Goal: Task Accomplishment & Management: Manage account settings

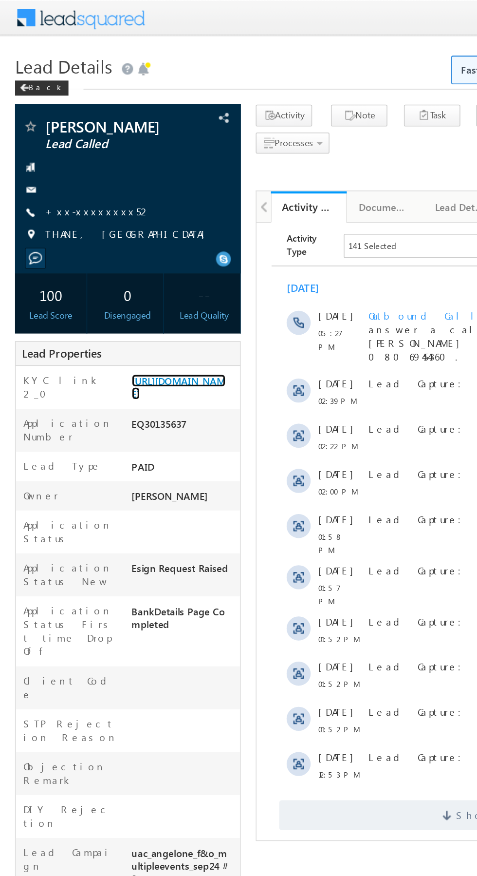
click at [111, 259] on link "https://angelbroking1-pk3em7sa.customui-test.leadsquared.com?leadId=7481a688-56…" at bounding box center [115, 250] width 61 height 17
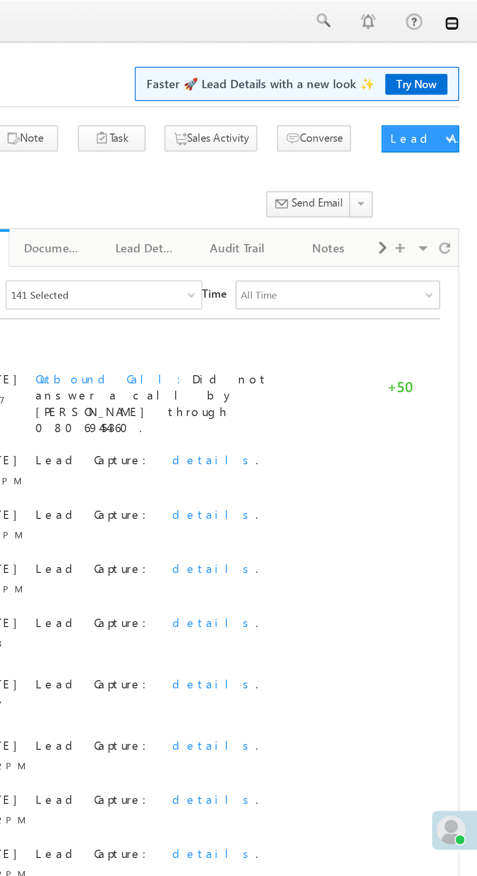
click at [466, 15] on link at bounding box center [464, 13] width 8 height 8
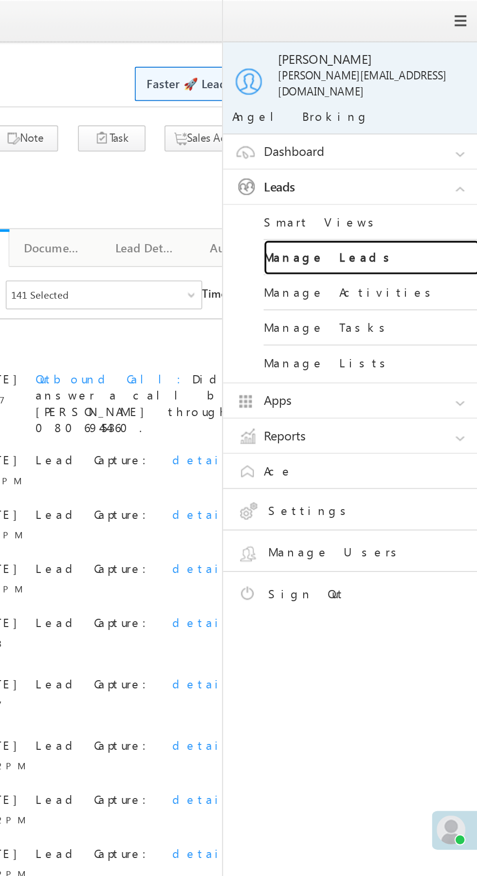
click at [436, 132] on link "Manage Leads" at bounding box center [420, 139] width 117 height 19
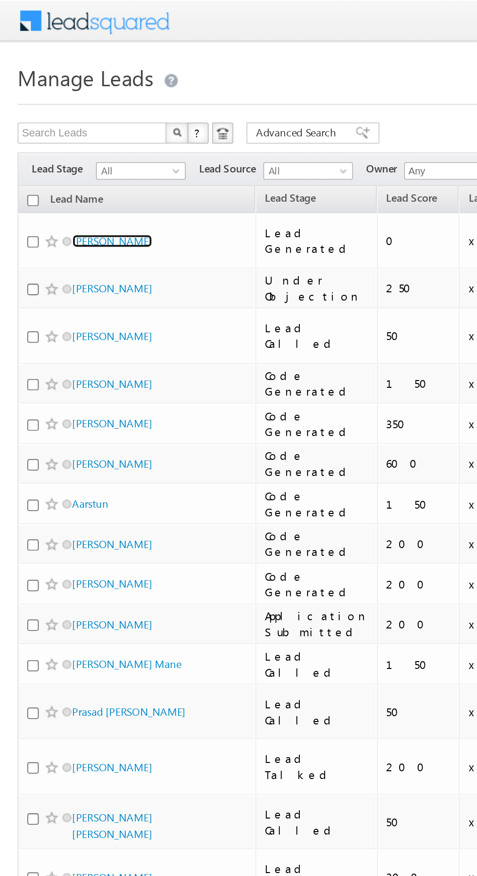
click at [56, 130] on link "Shani Shani" at bounding box center [62, 133] width 44 height 7
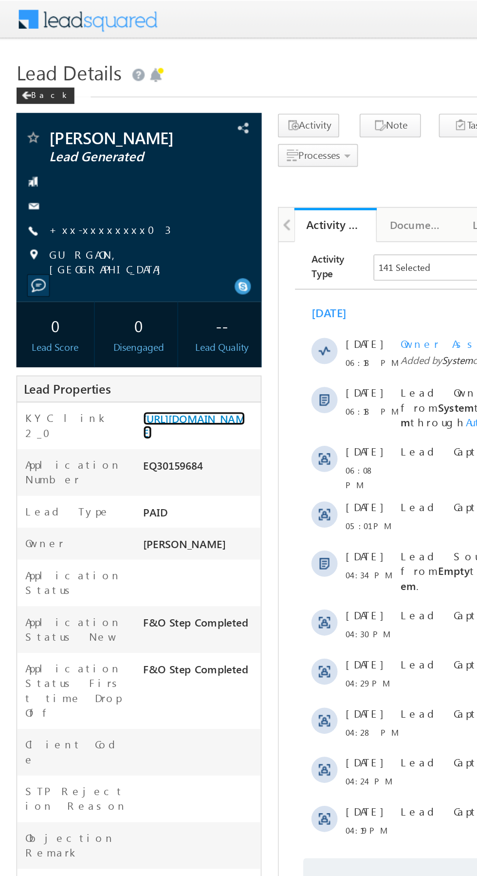
click at [111, 262] on link "https://angelbroking1-pk3em7sa.customui-test.leadsquared.com?leadId=19350603-e1…" at bounding box center [115, 253] width 61 height 17
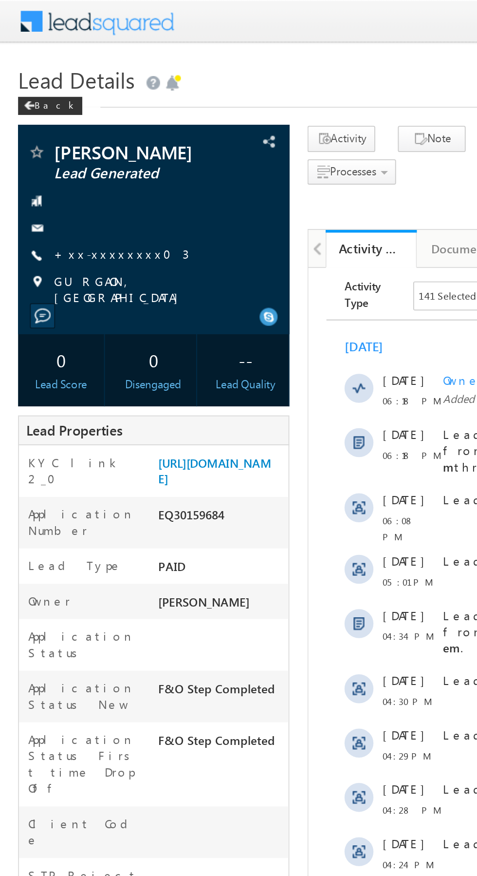
click at [59, 134] on link "+xx-xxxxxxxx03" at bounding box center [65, 136] width 73 height 8
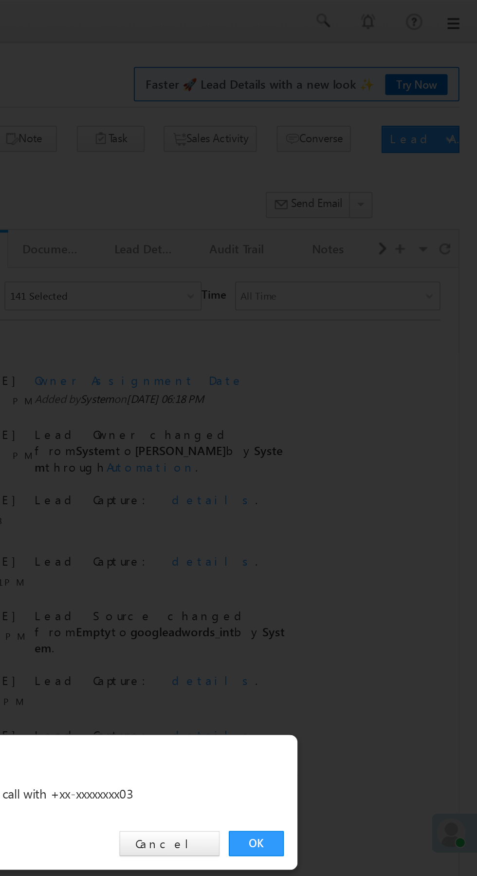
click at [356, 453] on link "OK" at bounding box center [358, 454] width 30 height 14
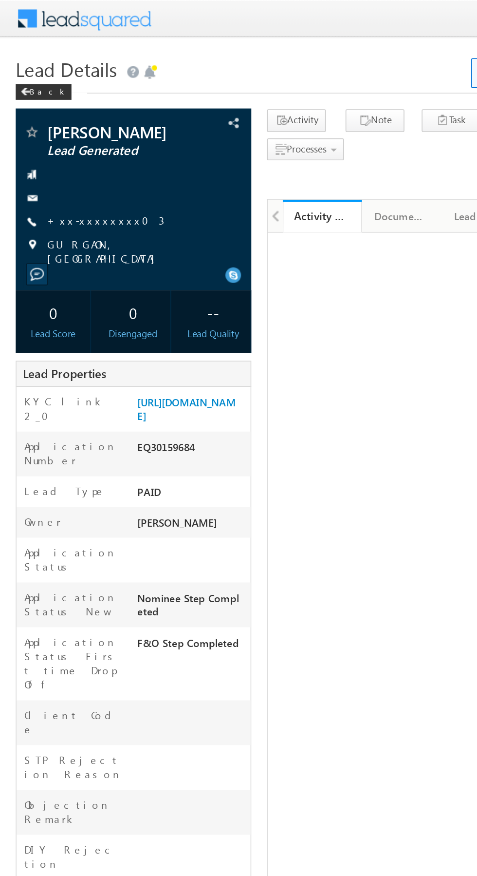
click at [58, 134] on link "+xx-xxxxxxxx03" at bounding box center [65, 136] width 73 height 8
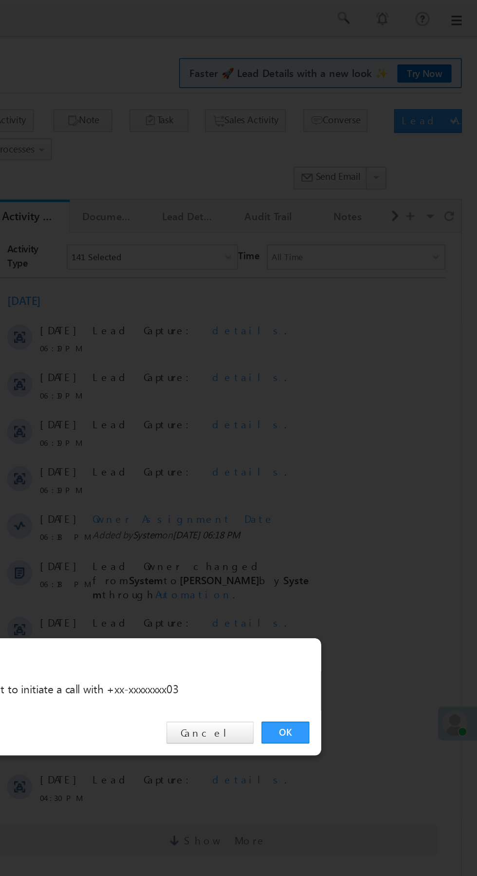
click at [358, 453] on link "OK" at bounding box center [358, 454] width 30 height 14
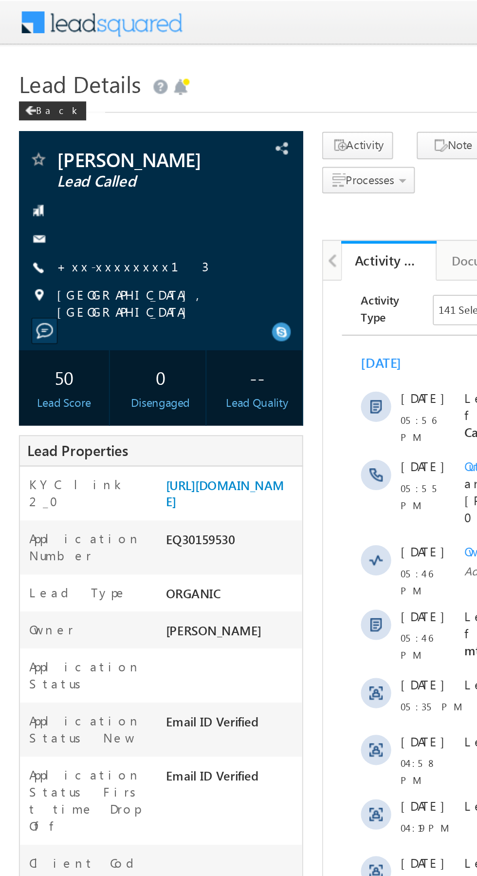
click at [62, 137] on link "+xx-xxxxxxxx13" at bounding box center [68, 136] width 78 height 8
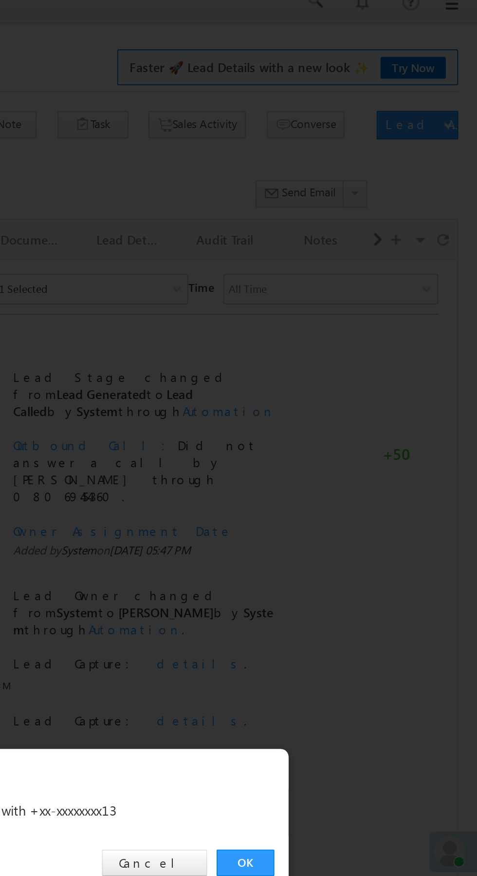
click at [358, 453] on link "OK" at bounding box center [358, 454] width 30 height 14
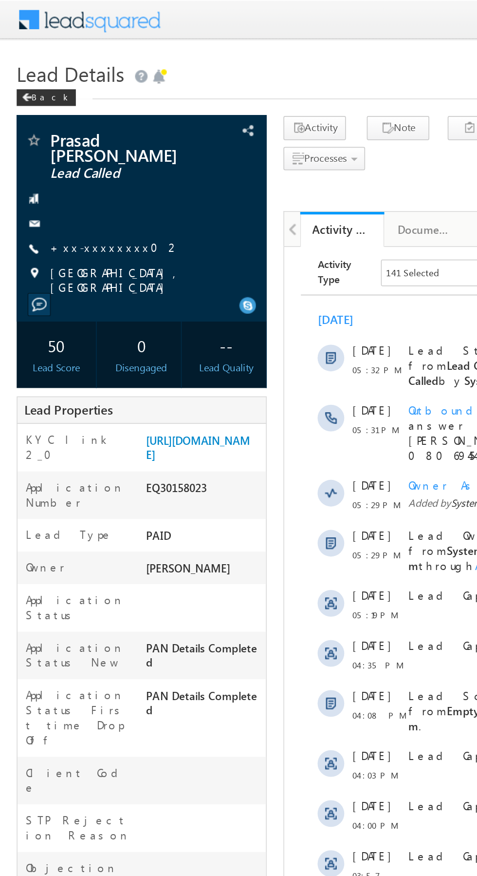
click at [62, 147] on link "+xx-xxxxxxxx02" at bounding box center [67, 144] width 76 height 8
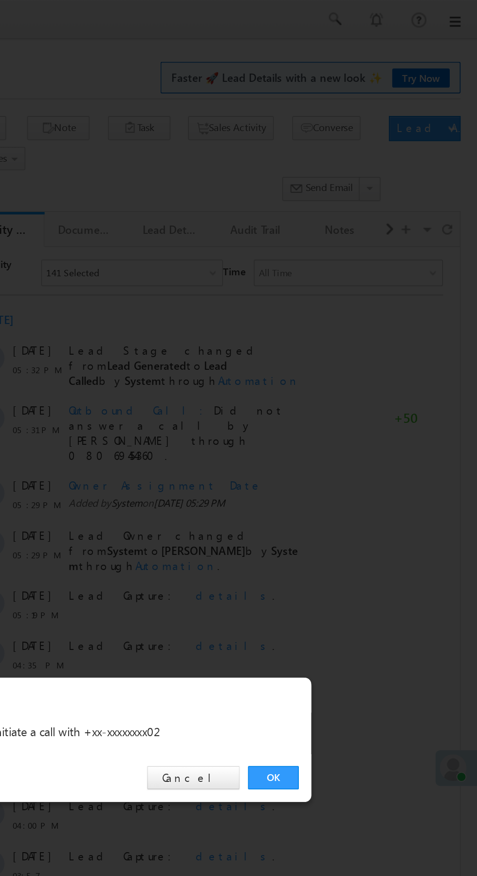
click at [352, 454] on link "OK" at bounding box center [358, 454] width 30 height 14
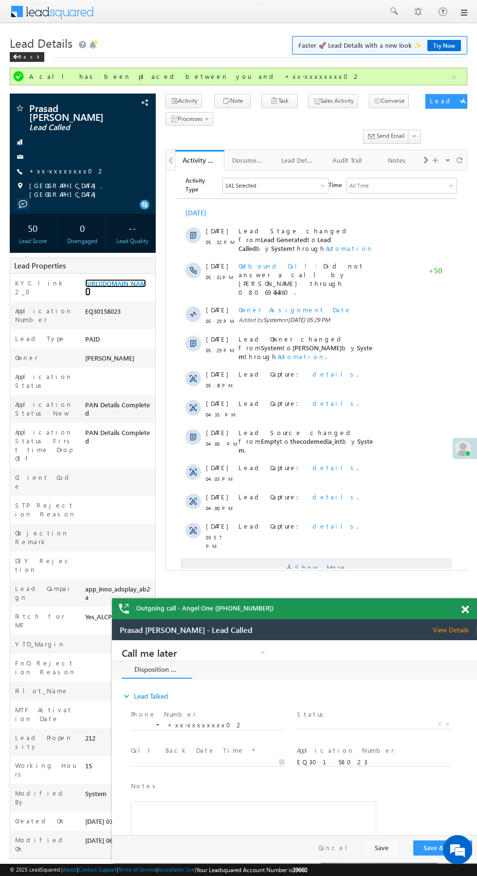
click at [115, 290] on link "https://angelbroking1-pk3em7sa.customui-test.leadsquared.com?leadId=f43a976e-2c…" at bounding box center [115, 287] width 61 height 17
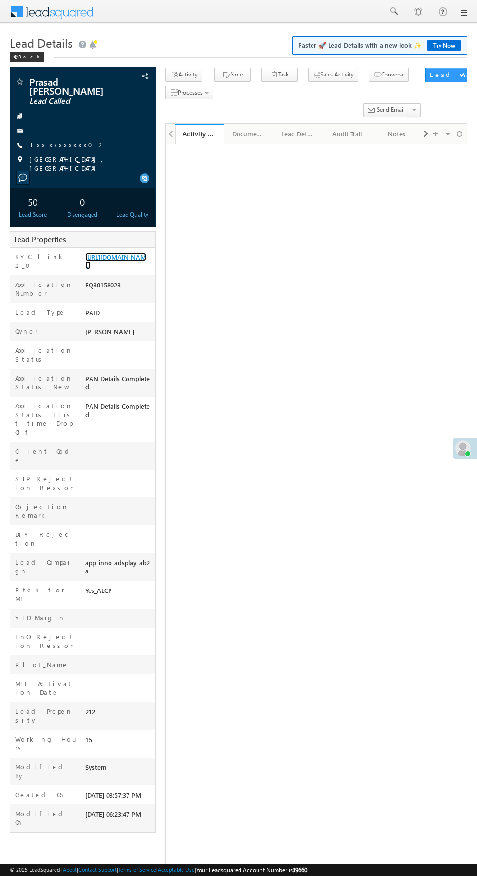
click at [117, 269] on link "https://angelbroking1-pk3em7sa.customui-test.leadsquared.com?leadId=f43a976e-2c…" at bounding box center [115, 261] width 61 height 17
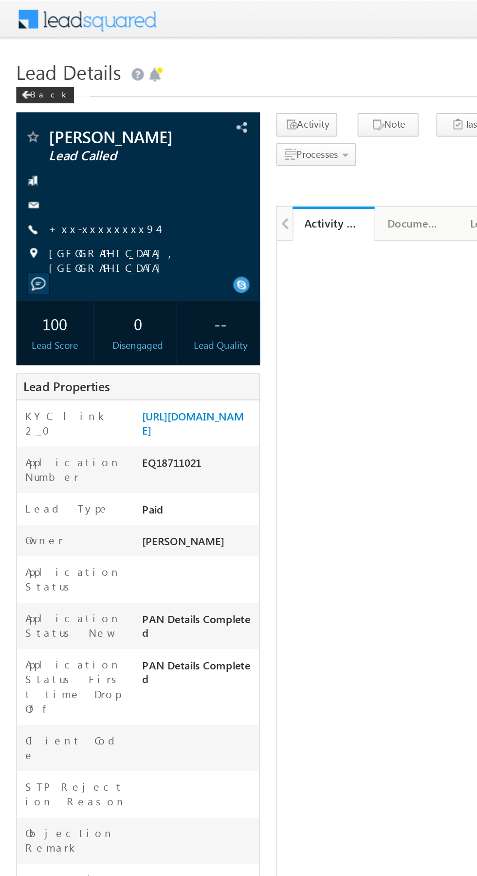
click at [61, 137] on link "+xx-xxxxxxxx94" at bounding box center [61, 136] width 65 height 8
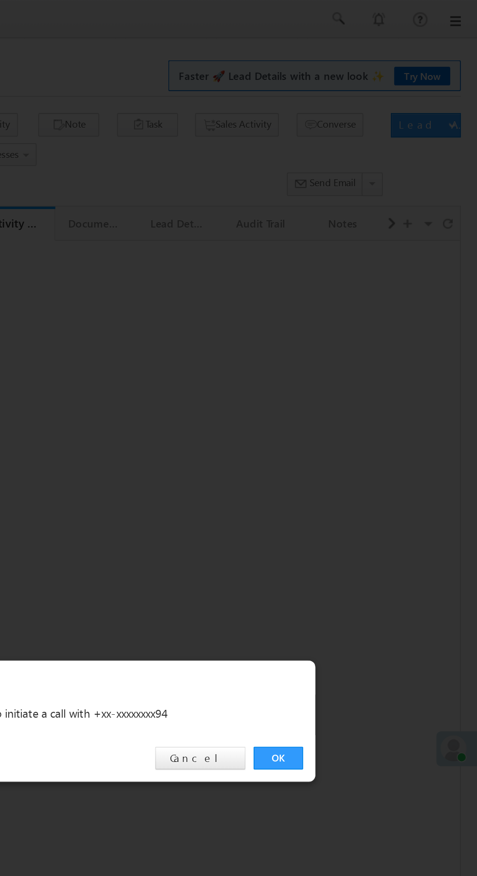
click at [358, 451] on link "OK" at bounding box center [358, 454] width 30 height 14
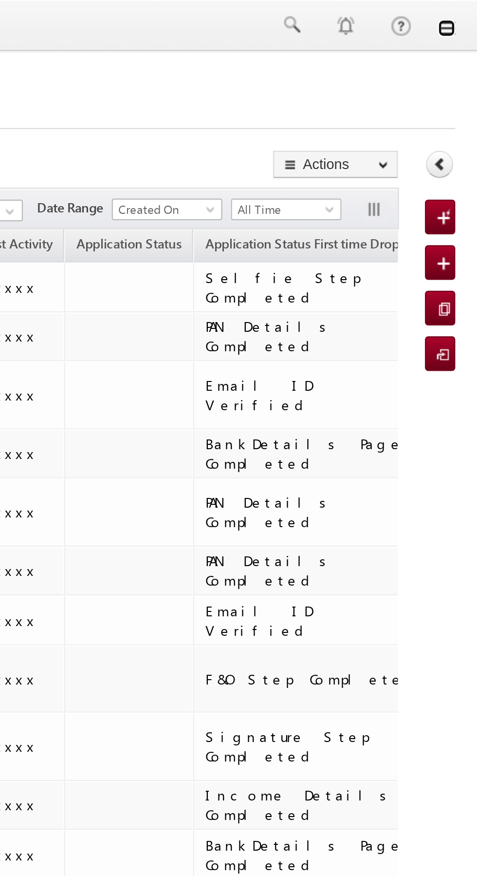
click at [464, 14] on link at bounding box center [464, 13] width 8 height 8
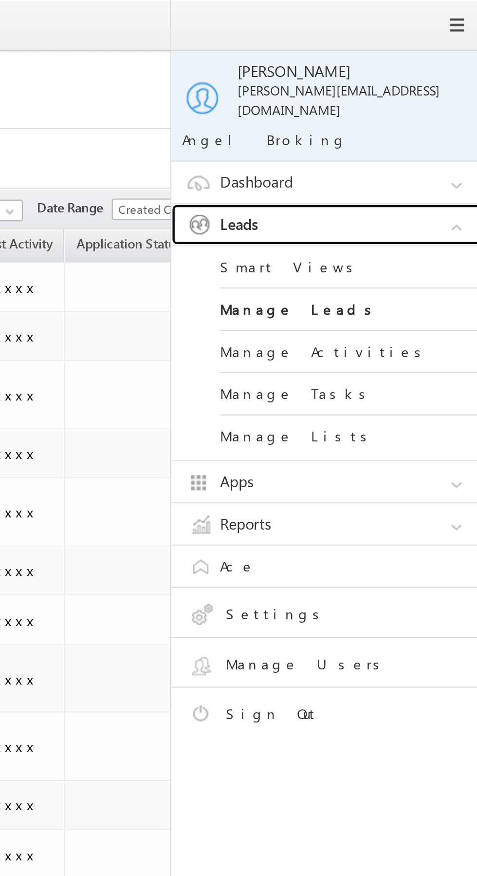
click at [421, 92] on link "Leads" at bounding box center [413, 101] width 146 height 19
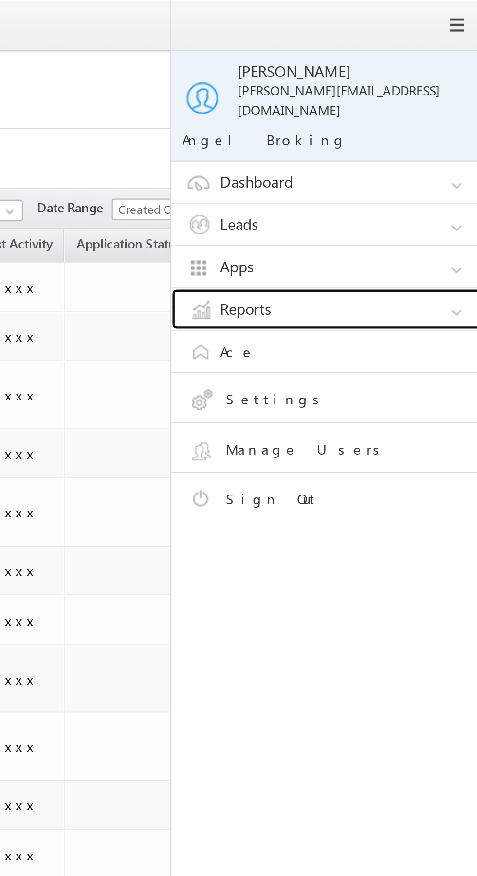
click at [418, 131] on link "Reports" at bounding box center [413, 139] width 146 height 19
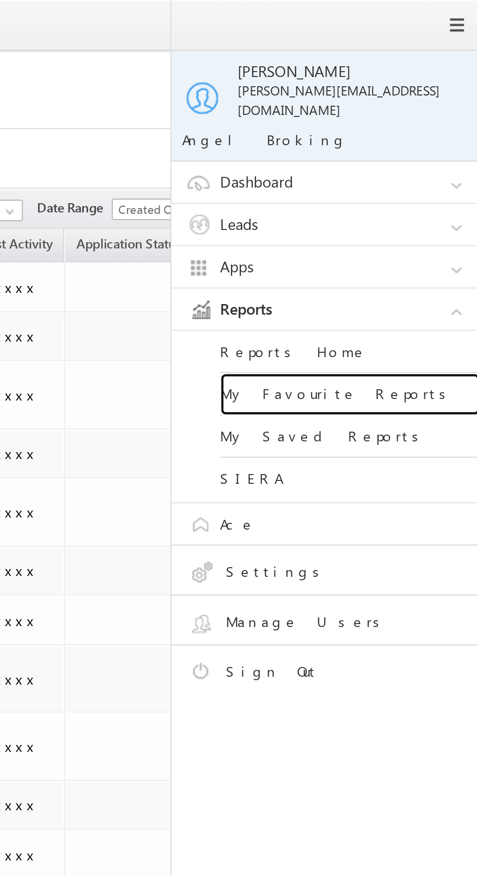
click at [424, 170] on link "My Favourite Reports" at bounding box center [420, 177] width 117 height 19
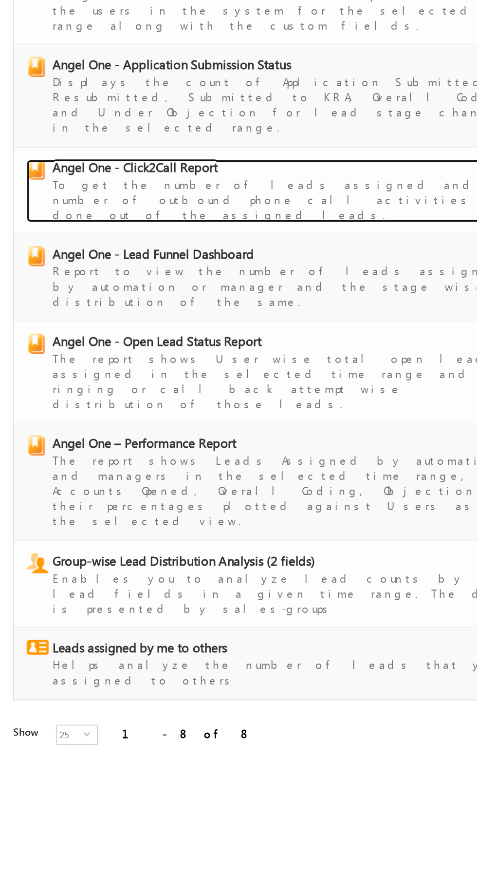
click at [113, 220] on span "Angel One - Click2Call Report" at bounding box center [81, 225] width 96 height 10
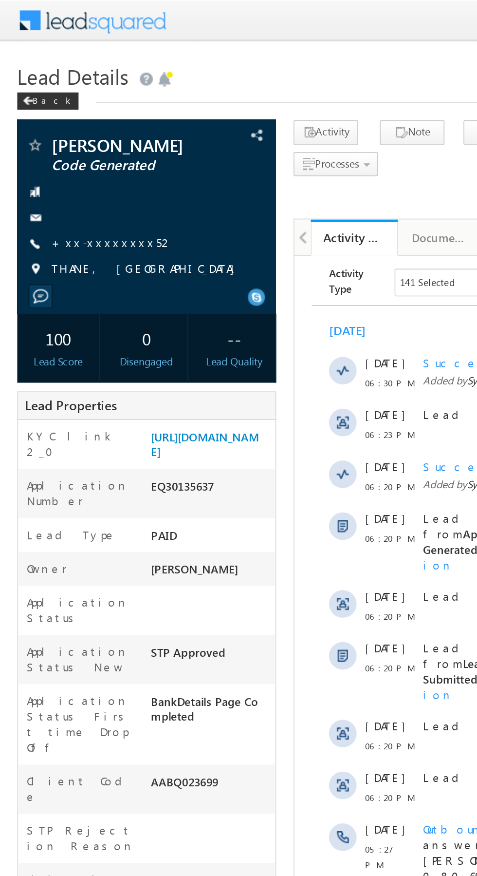
click at [60, 139] on link "+xx-xxxxxxxx52" at bounding box center [63, 136] width 69 height 8
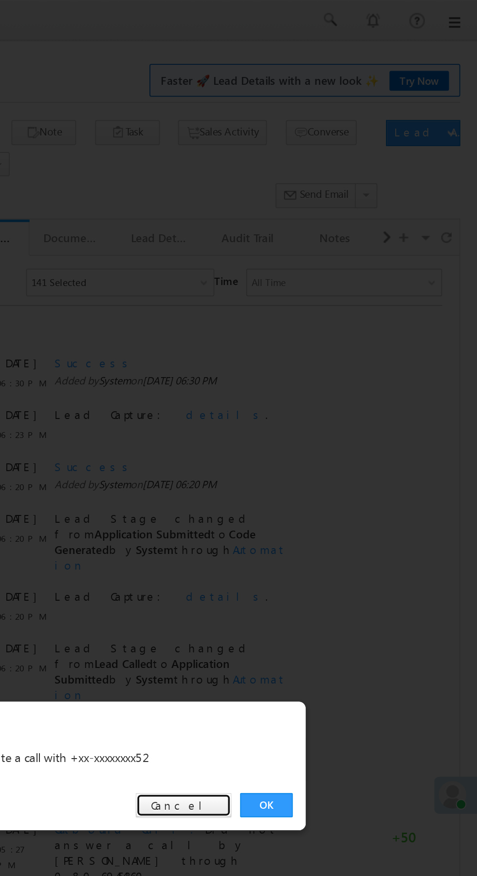
click at [318, 454] on link "Cancel" at bounding box center [311, 454] width 54 height 14
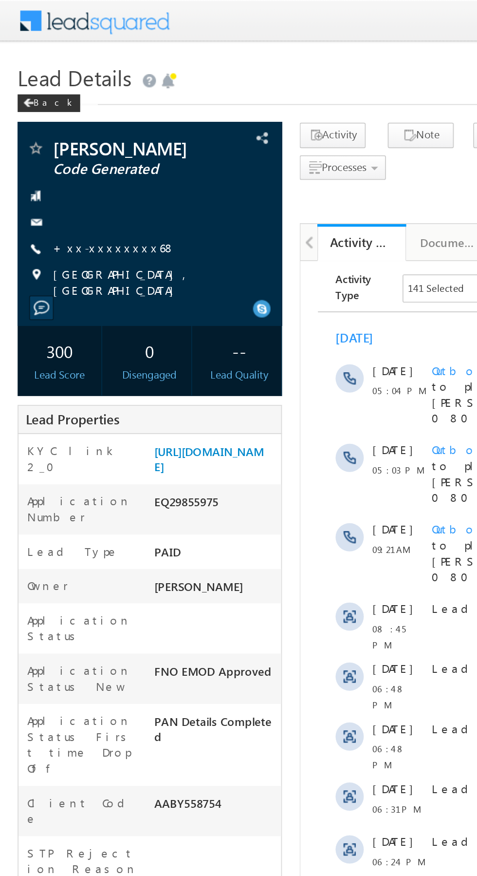
click at [63, 136] on link "+xx-xxxxxxxx68" at bounding box center [63, 136] width 68 height 8
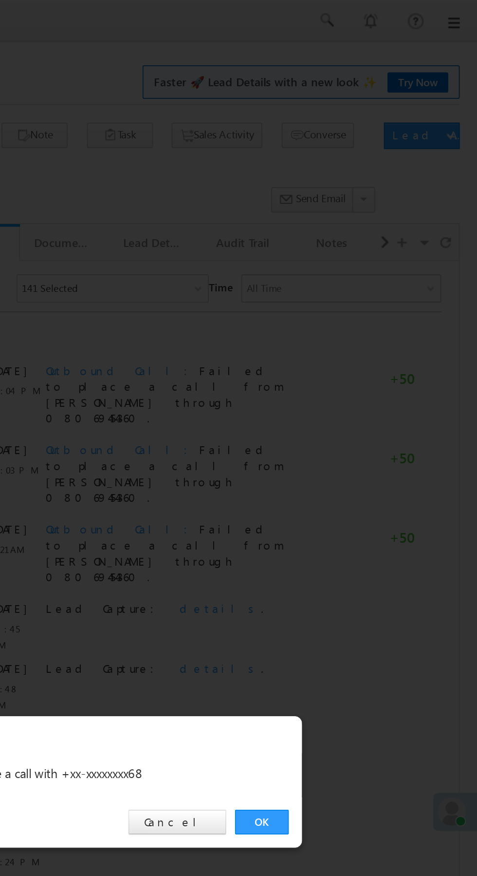
click at [358, 454] on link "OK" at bounding box center [358, 454] width 30 height 14
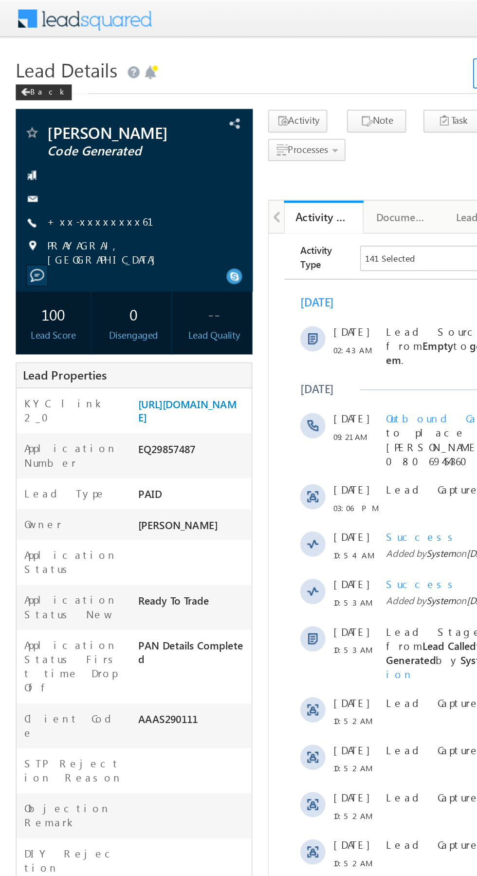
click at [64, 139] on link "+xx-xxxxxxxx61" at bounding box center [67, 136] width 77 height 8
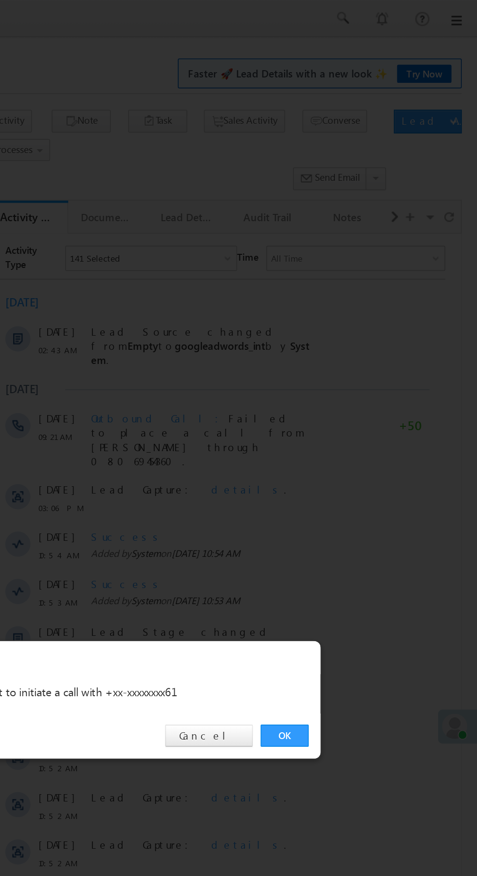
click at [356, 450] on link "OK" at bounding box center [358, 454] width 30 height 14
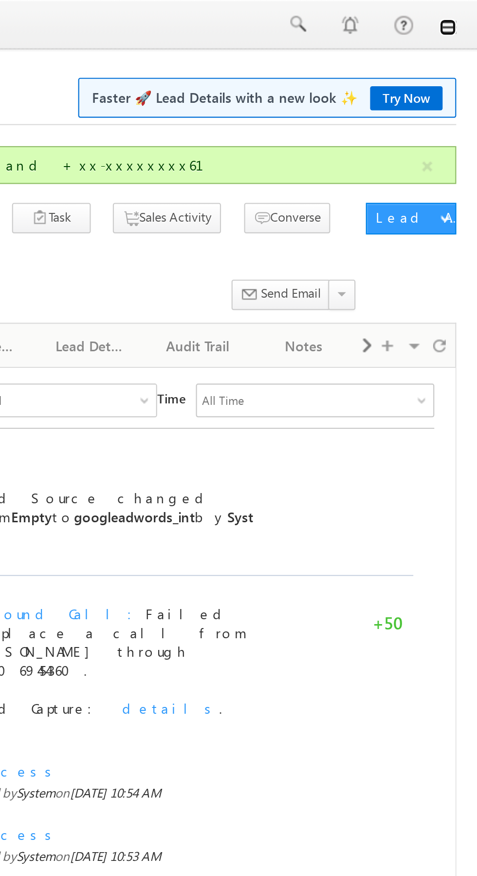
click at [466, 12] on link at bounding box center [464, 13] width 8 height 8
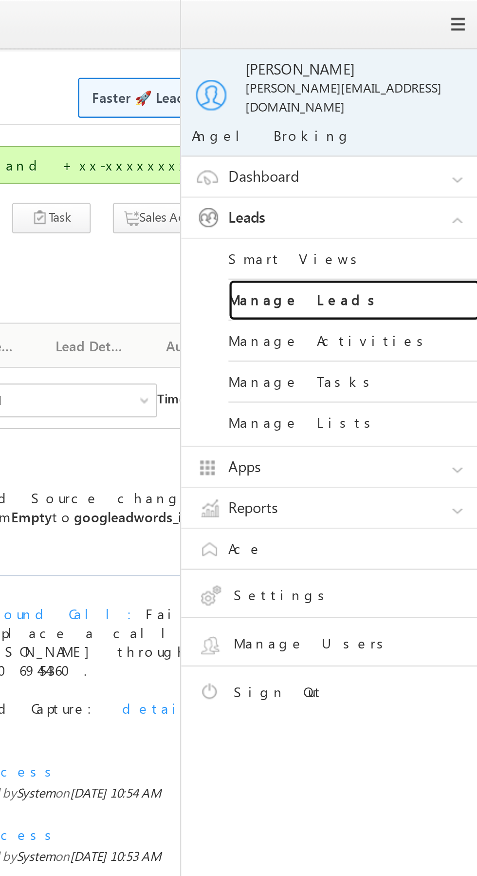
click at [429, 130] on link "Manage Leads" at bounding box center [420, 139] width 117 height 19
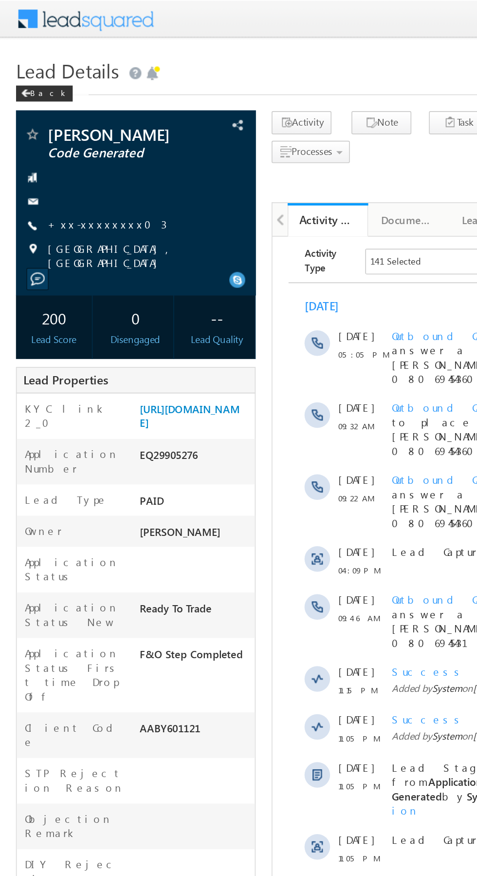
click at [61, 139] on link "+xx-xxxxxxxx03" at bounding box center [65, 136] width 73 height 8
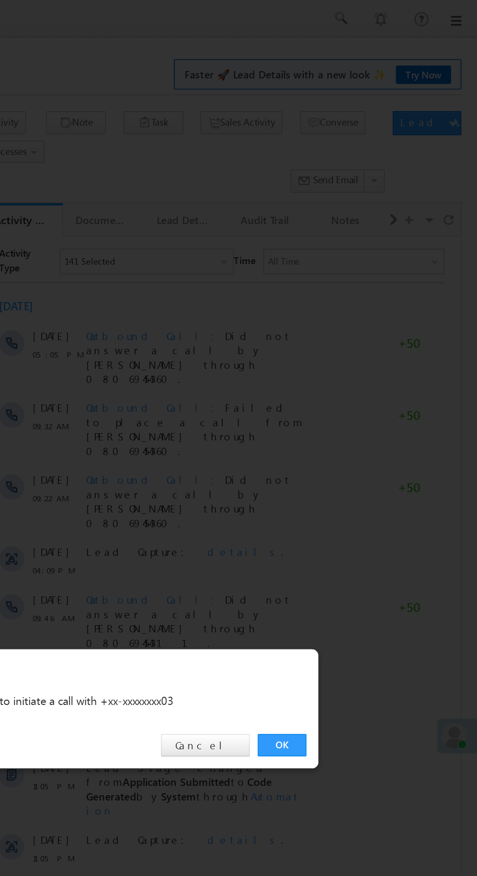
click at [357, 452] on link "OK" at bounding box center [358, 454] width 30 height 14
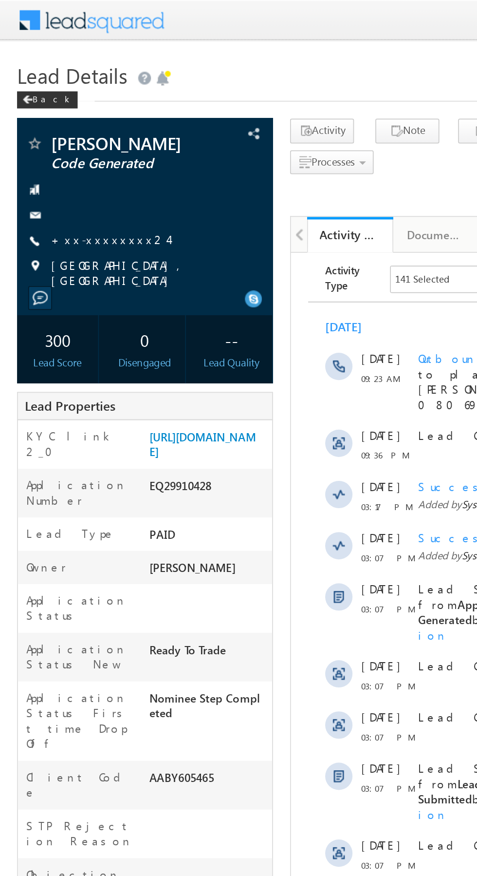
click at [60, 135] on link "+xx-xxxxxxxx24" at bounding box center [62, 136] width 67 height 8
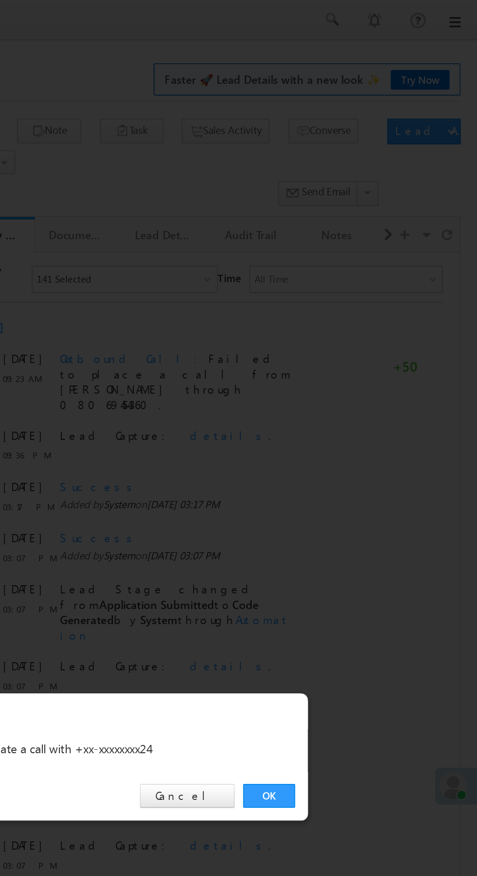
click at [361, 450] on link "OK" at bounding box center [358, 454] width 30 height 14
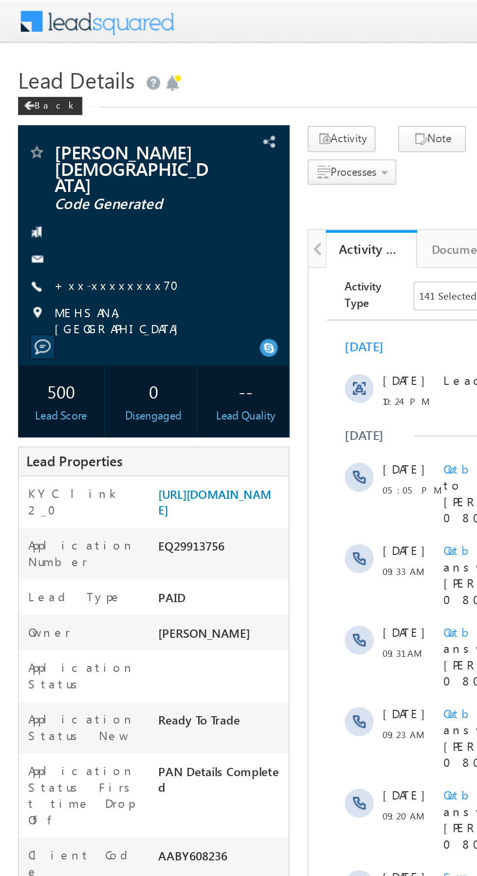
click at [60, 149] on link "+xx-xxxxxxxx70" at bounding box center [65, 153] width 73 height 8
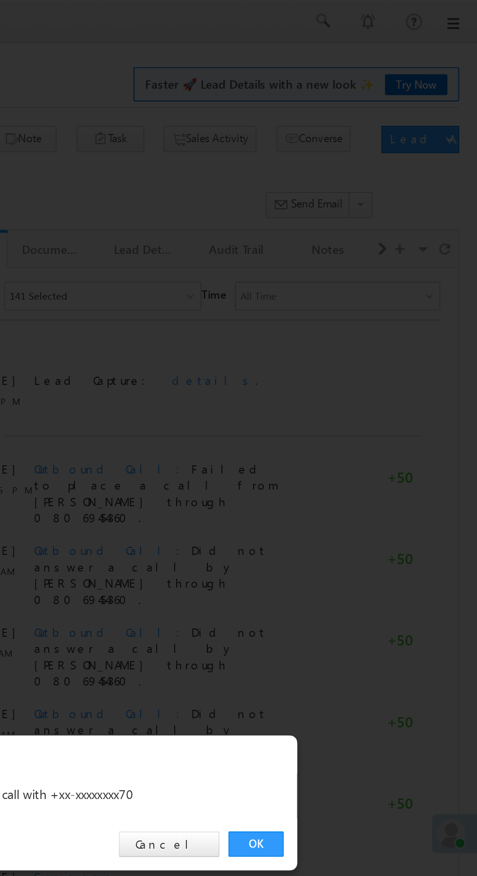
click at [363, 449] on link "OK" at bounding box center [358, 454] width 30 height 14
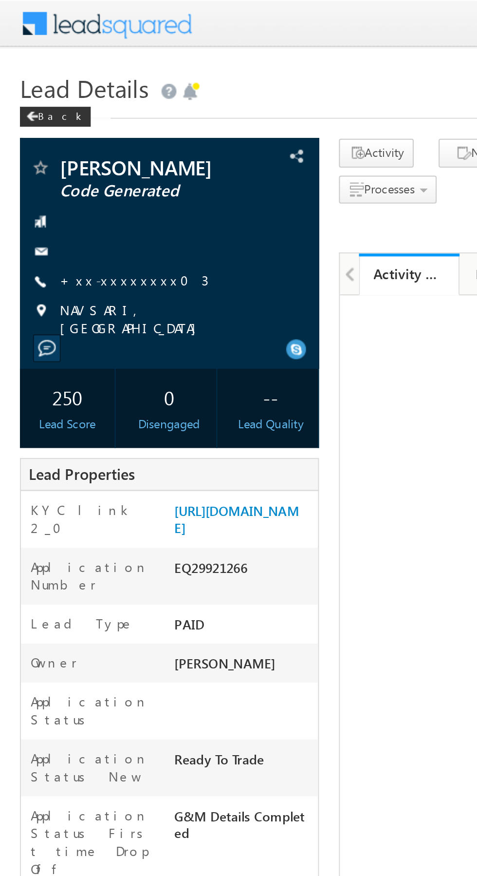
click at [60, 136] on link "+xx-xxxxxxxx03" at bounding box center [65, 136] width 73 height 8
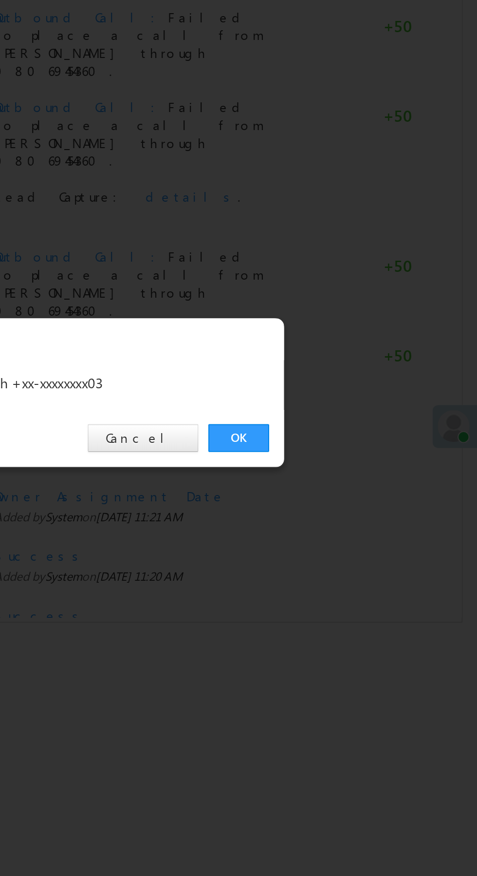
click at [354, 450] on link "OK" at bounding box center [358, 454] width 30 height 14
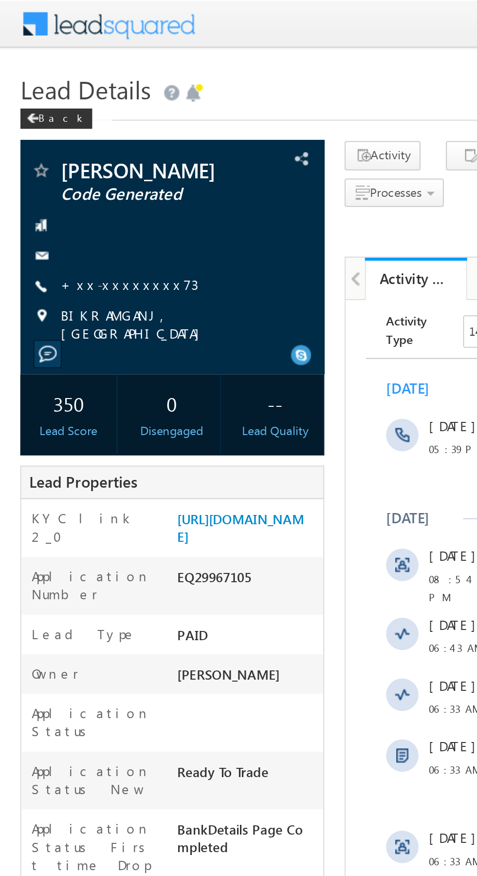
click at [58, 136] on link "+xx-xxxxxxxx73" at bounding box center [62, 136] width 66 height 8
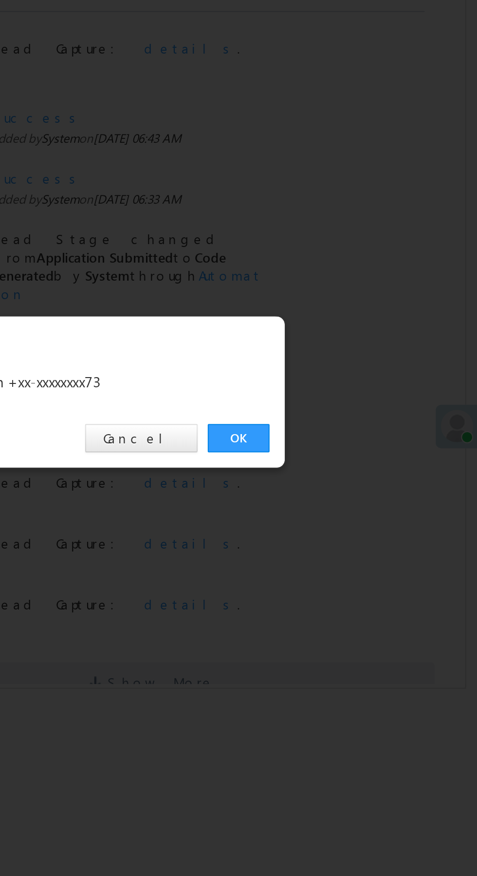
click at [358, 452] on link "OK" at bounding box center [358, 454] width 30 height 14
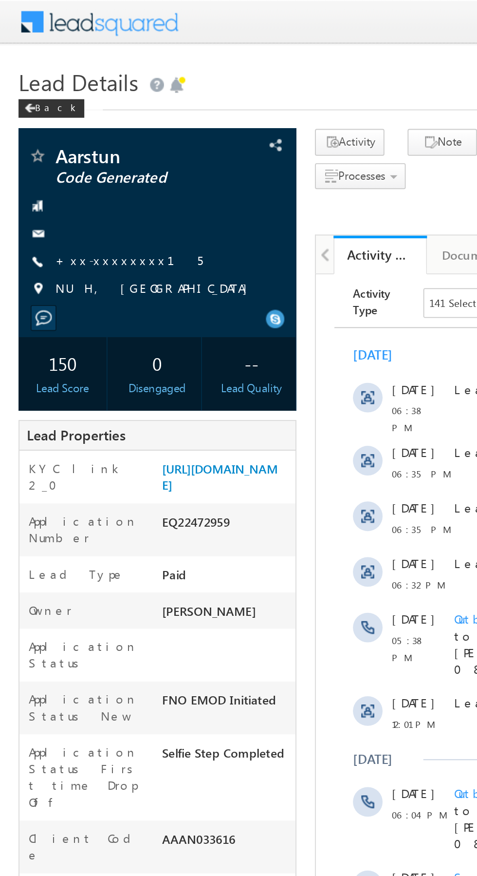
click at [60, 137] on link "+xx-xxxxxxxx15" at bounding box center [67, 136] width 77 height 8
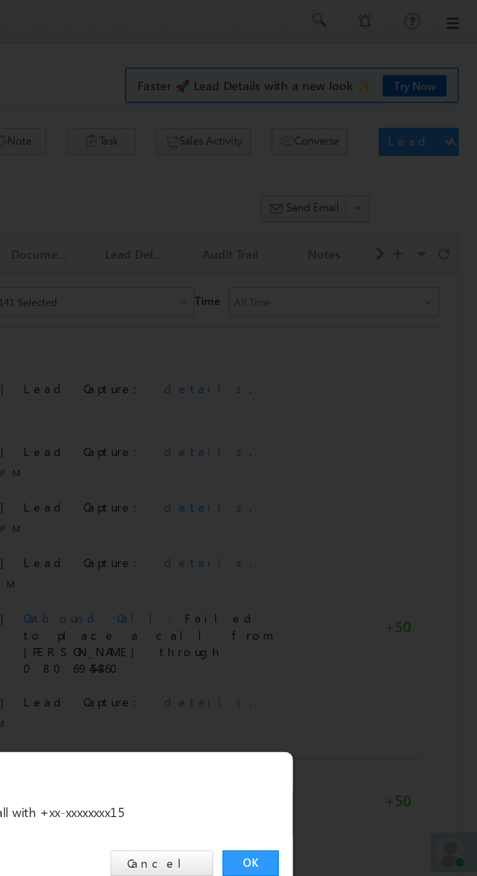
click at [356, 450] on link "OK" at bounding box center [358, 454] width 30 height 14
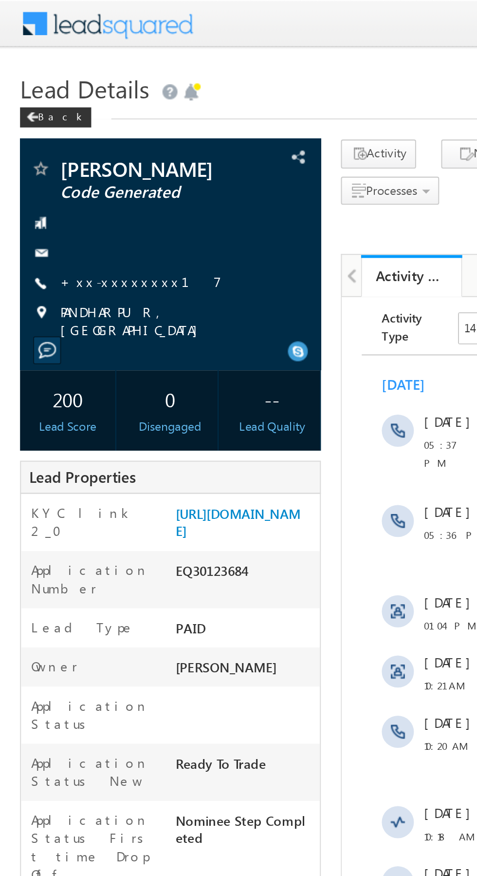
click at [57, 137] on link "+xx-xxxxxxxx17" at bounding box center [68, 136] width 78 height 8
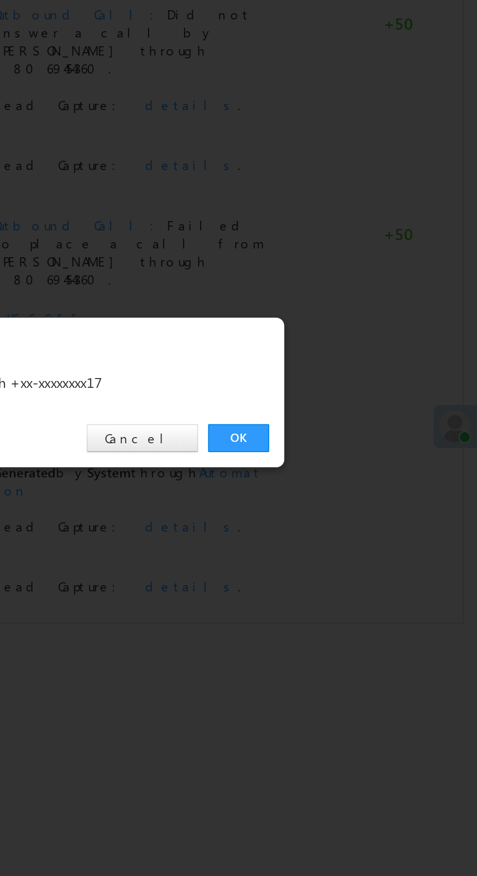
click at [359, 451] on link "OK" at bounding box center [358, 454] width 30 height 14
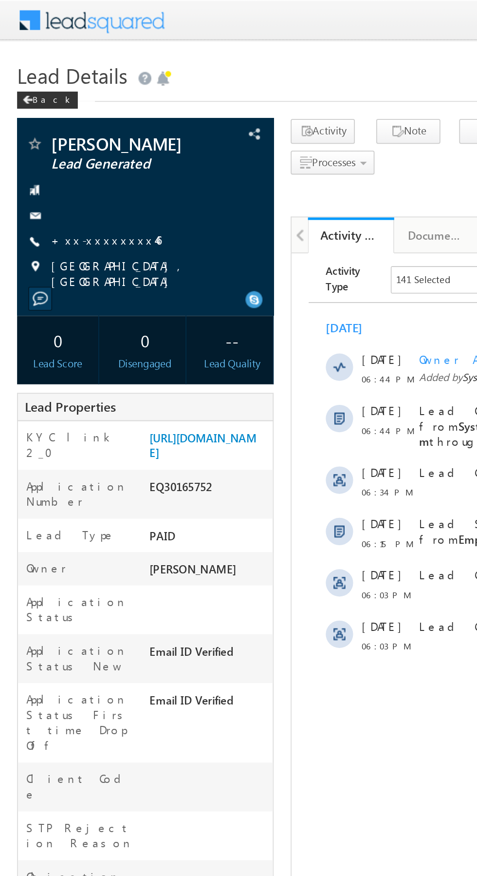
click at [61, 136] on link "+xx-xxxxxxxx46" at bounding box center [60, 136] width 63 height 8
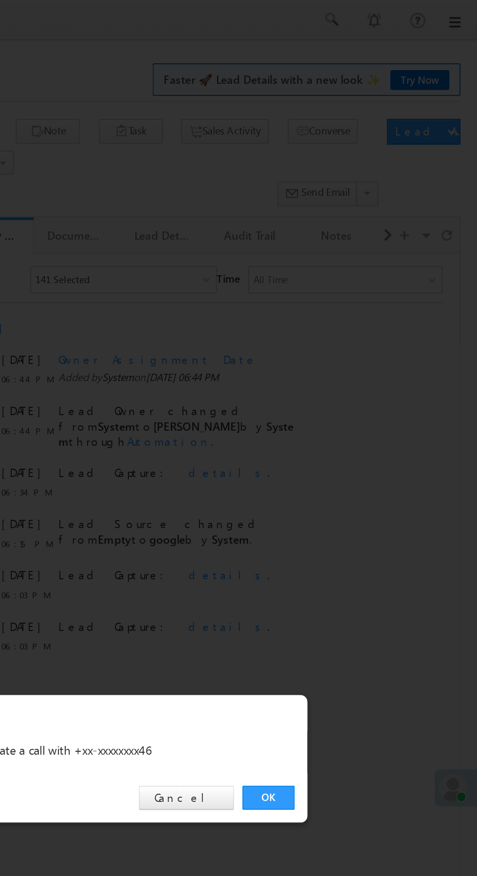
click at [357, 454] on link "OK" at bounding box center [358, 454] width 30 height 14
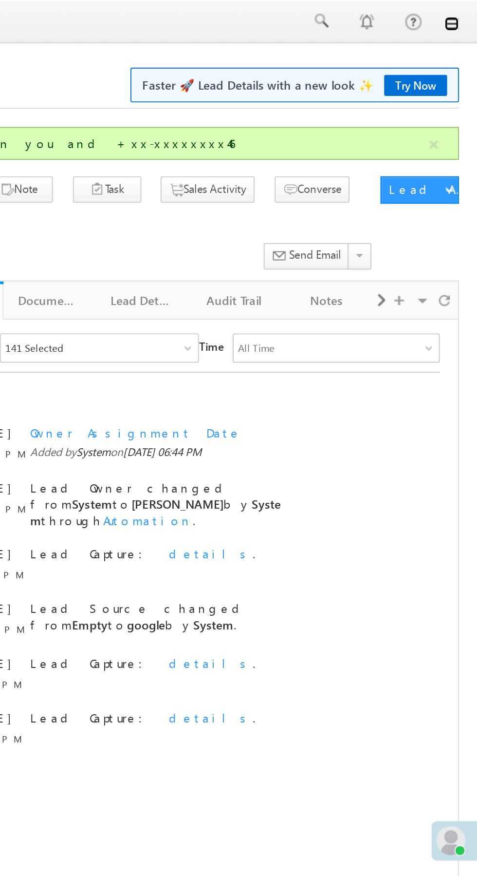
click at [462, 14] on link at bounding box center [464, 13] width 8 height 8
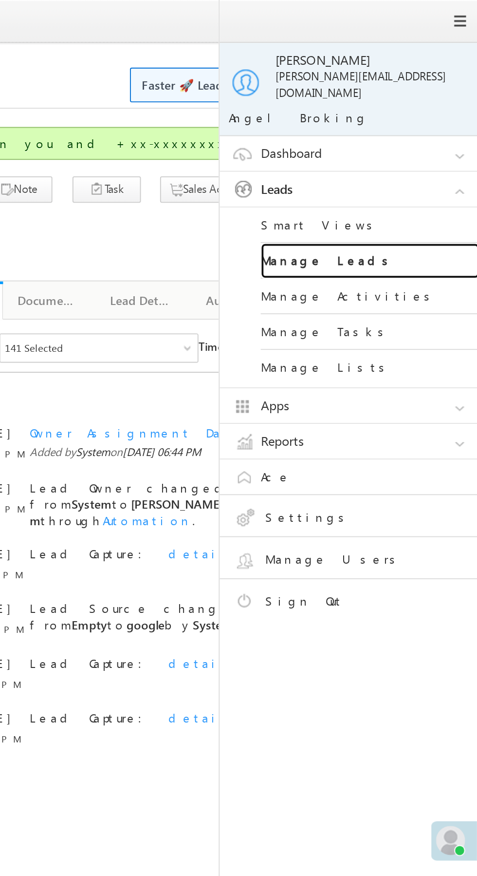
click at [425, 131] on link "Manage Leads" at bounding box center [420, 139] width 117 height 19
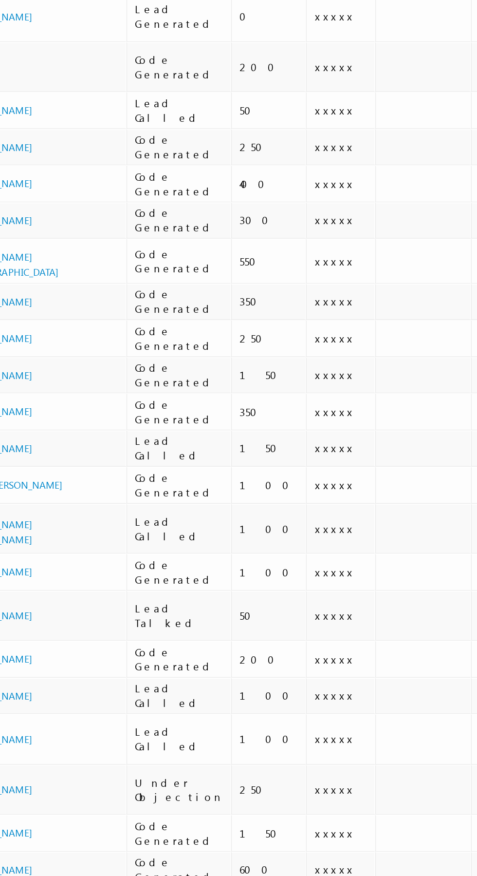
scroll to position [0, 3]
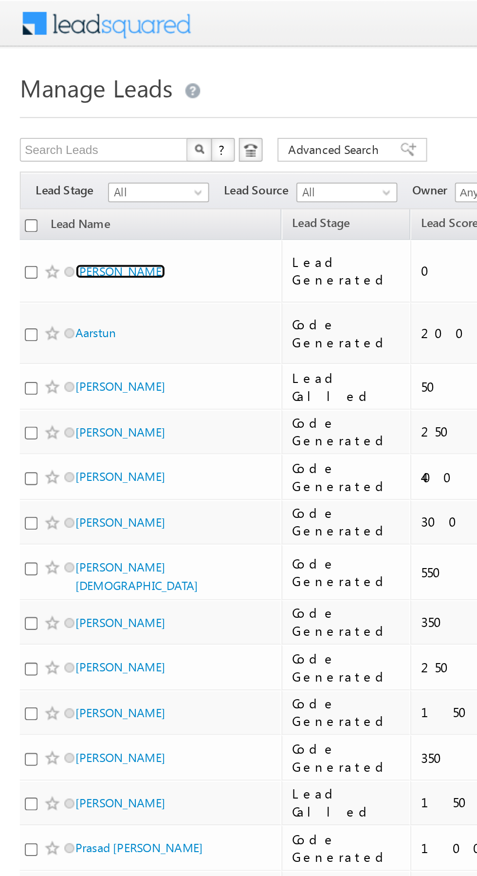
click at [45, 130] on link "Anshu" at bounding box center [59, 133] width 44 height 7
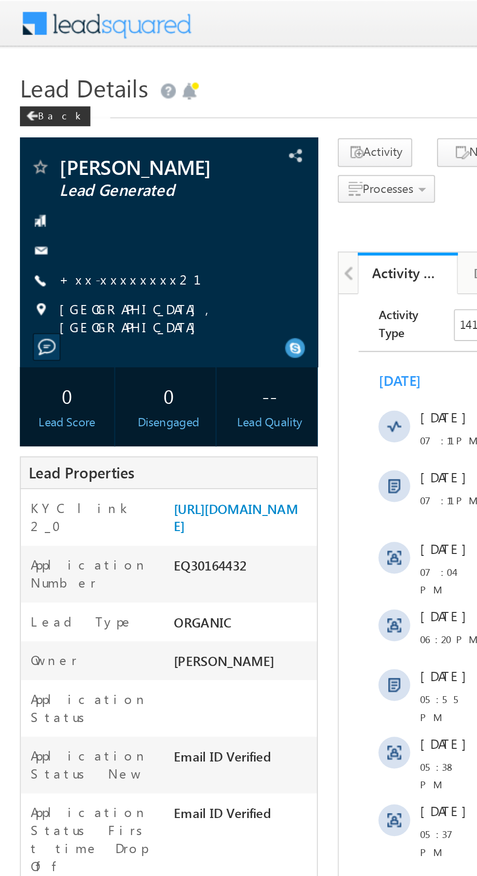
click at [60, 139] on link "+xx-xxxxxxxx21" at bounding box center [69, 136] width 81 height 8
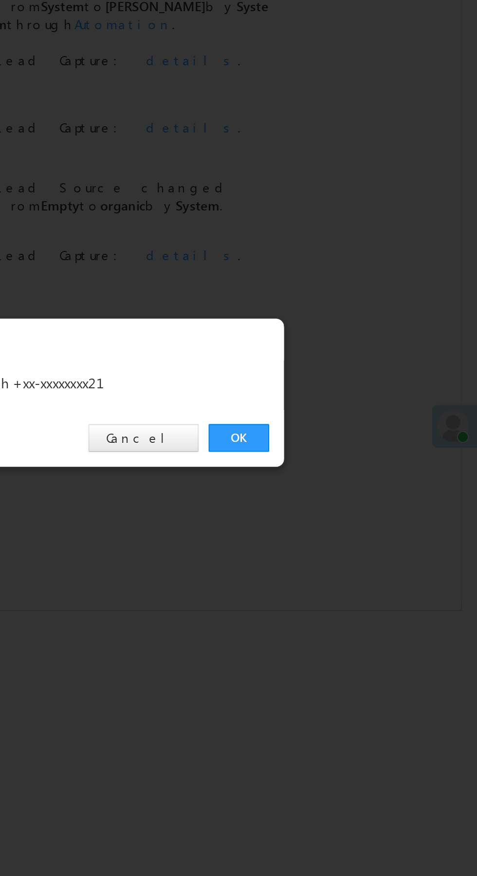
click at [356, 452] on link "OK" at bounding box center [358, 454] width 30 height 14
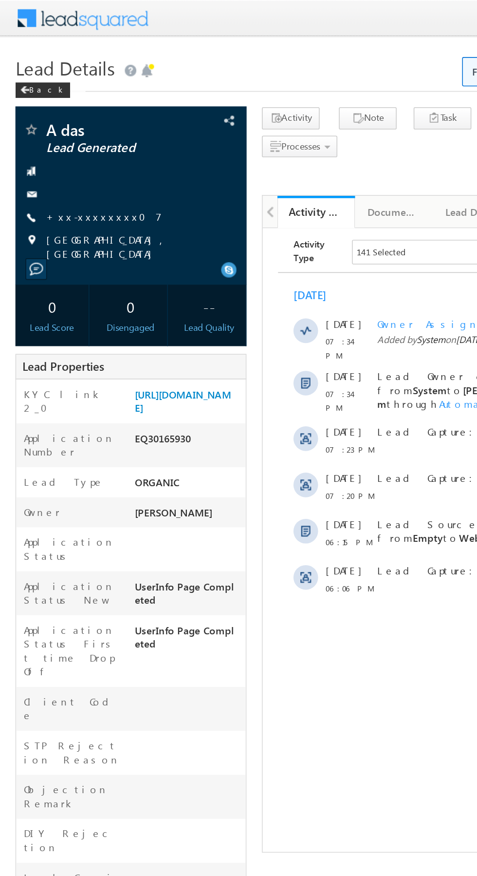
click at [57, 135] on link "+xx-xxxxxxxx07" at bounding box center [65, 136] width 73 height 8
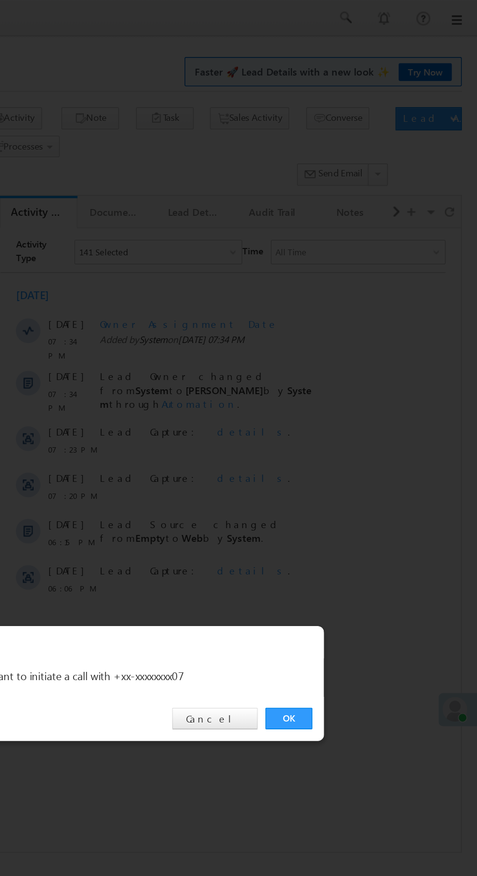
click at [348, 455] on link "OK" at bounding box center [358, 454] width 30 height 14
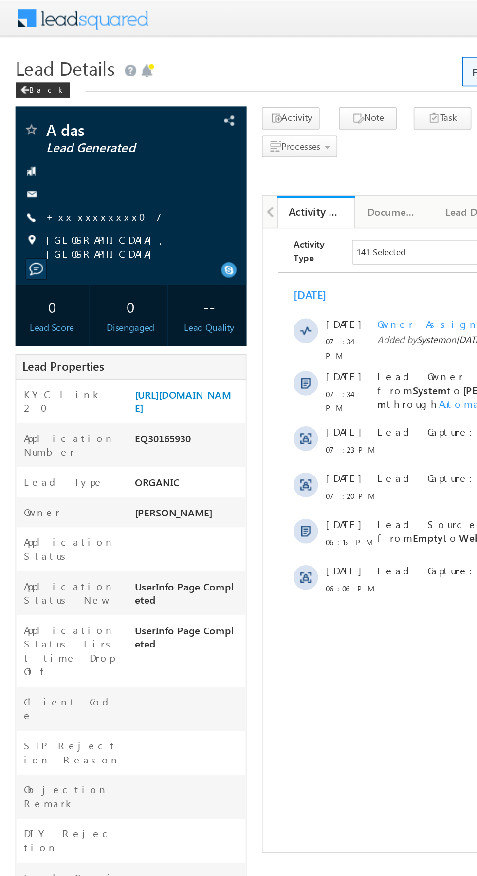
click at [250, 2] on div at bounding box center [239, 12] width 458 height 24
